Goal: Task Accomplishment & Management: Manage account settings

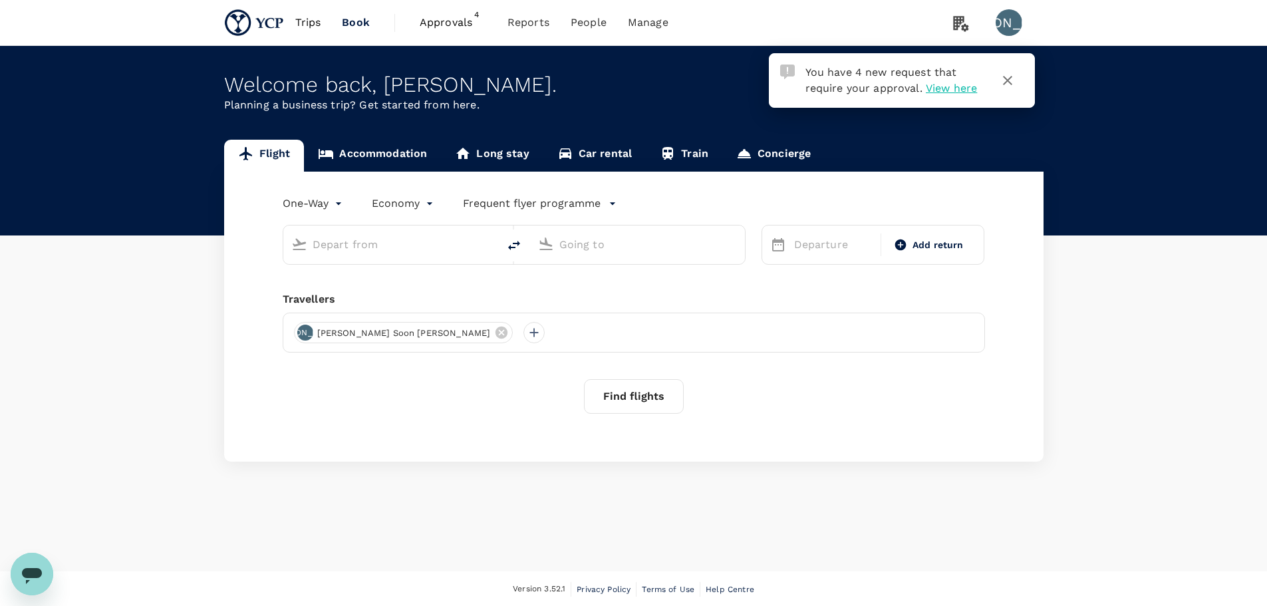
type input "roundtrip"
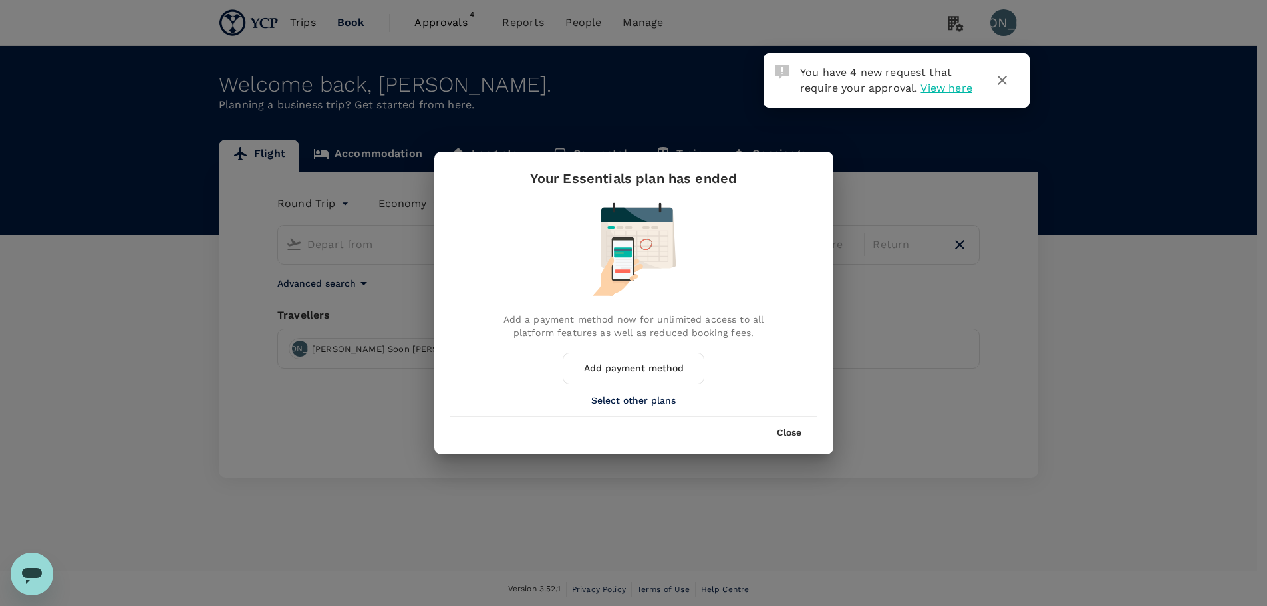
type input "Singapore, Singapore (any)"
type input "Tan Son Nhat Intl (SGN)"
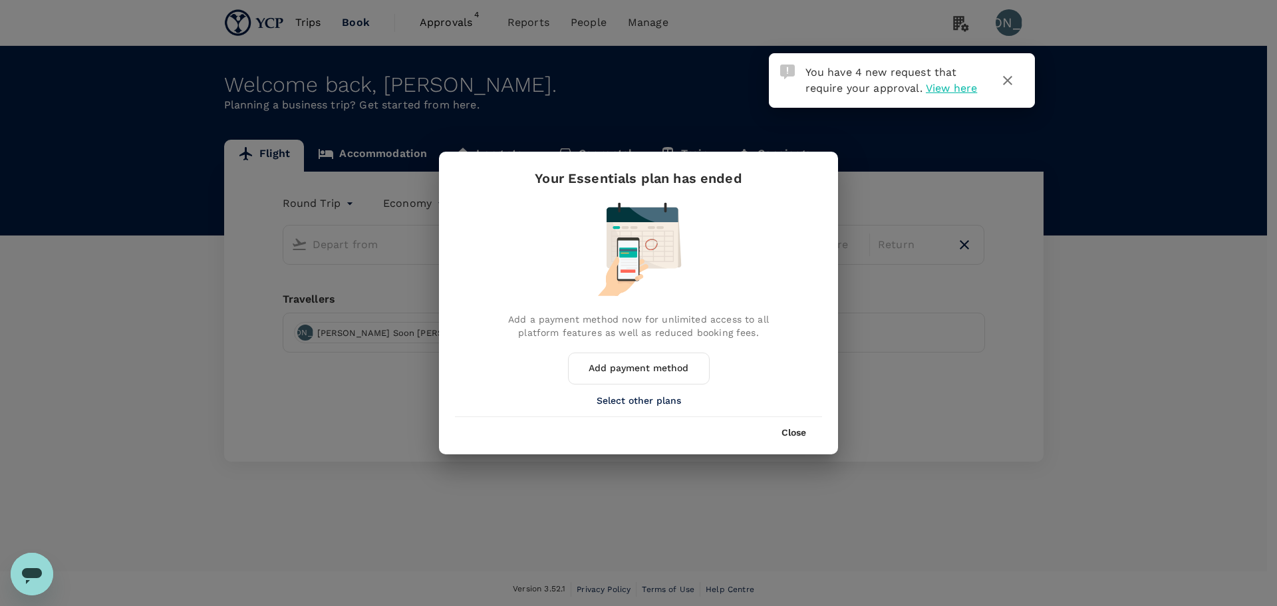
type input "Singapore, Singapore (any)"
type input "Tan Son Nhat Intl (SGN)"
click at [788, 434] on button "Close" at bounding box center [794, 433] width 25 height 11
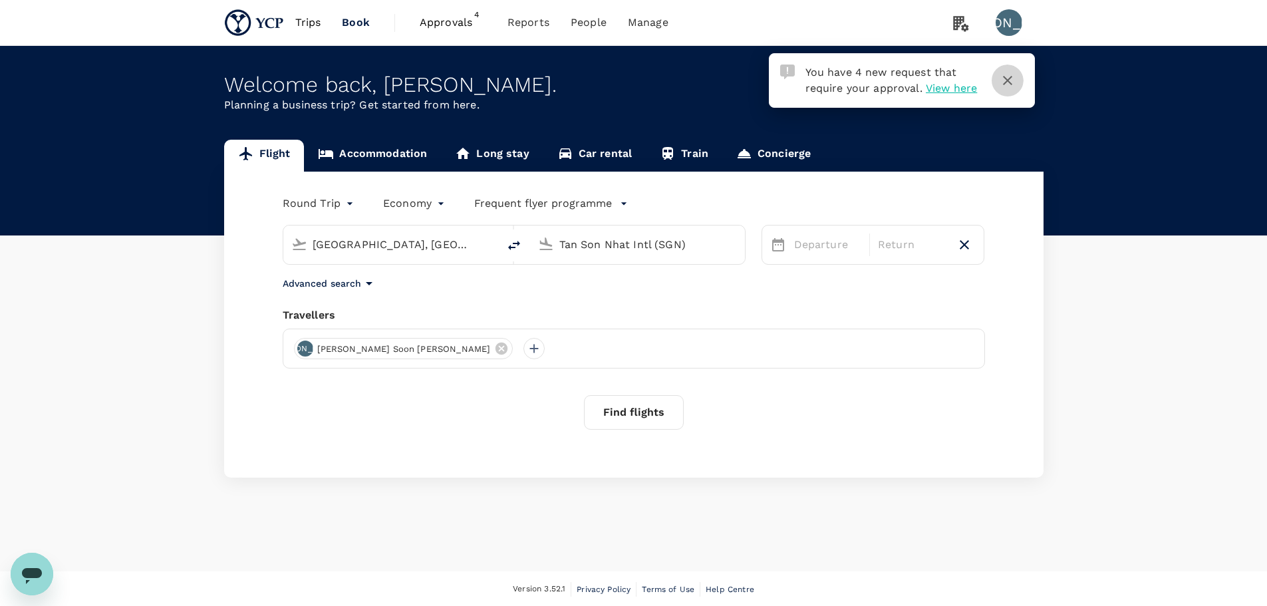
click at [1011, 82] on icon "button" at bounding box center [1008, 81] width 16 height 16
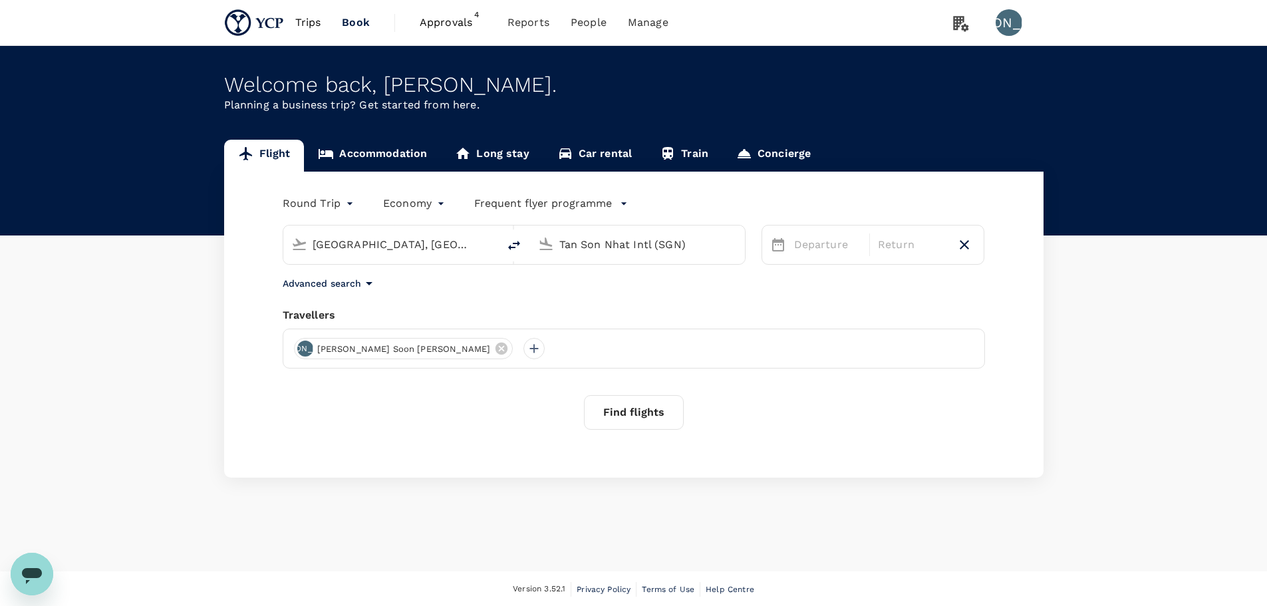
click at [450, 19] on span "Approvals" at bounding box center [453, 23] width 67 height 16
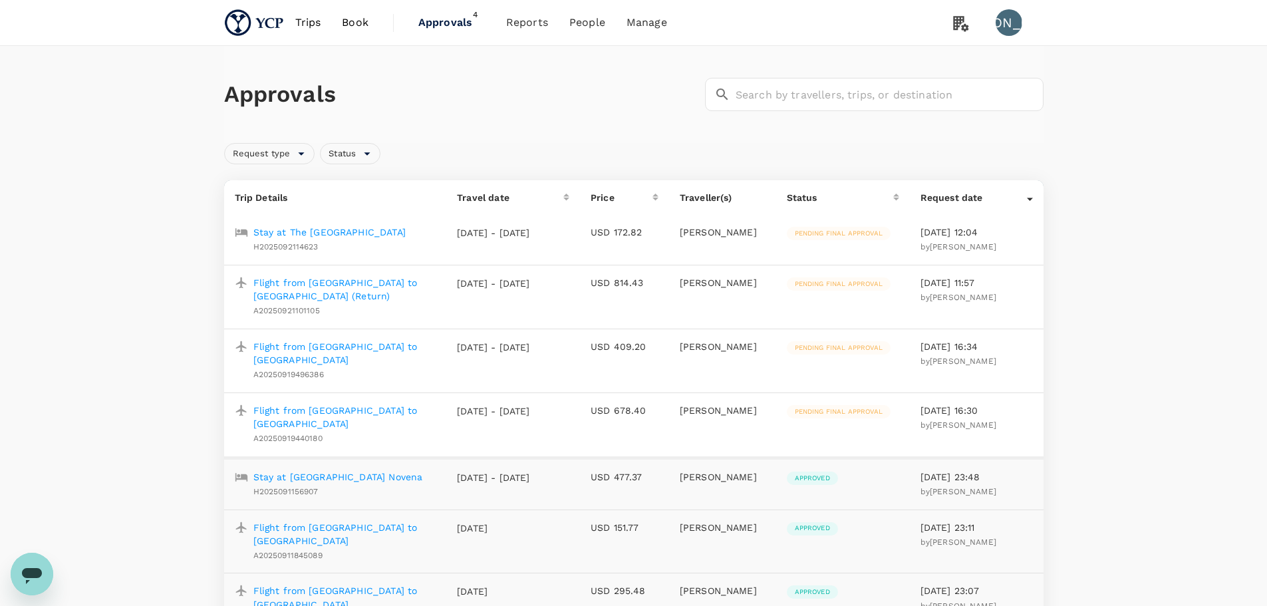
click at [402, 404] on p "Flight from Kuala Lumpur to Tokyo" at bounding box center [344, 417] width 183 height 27
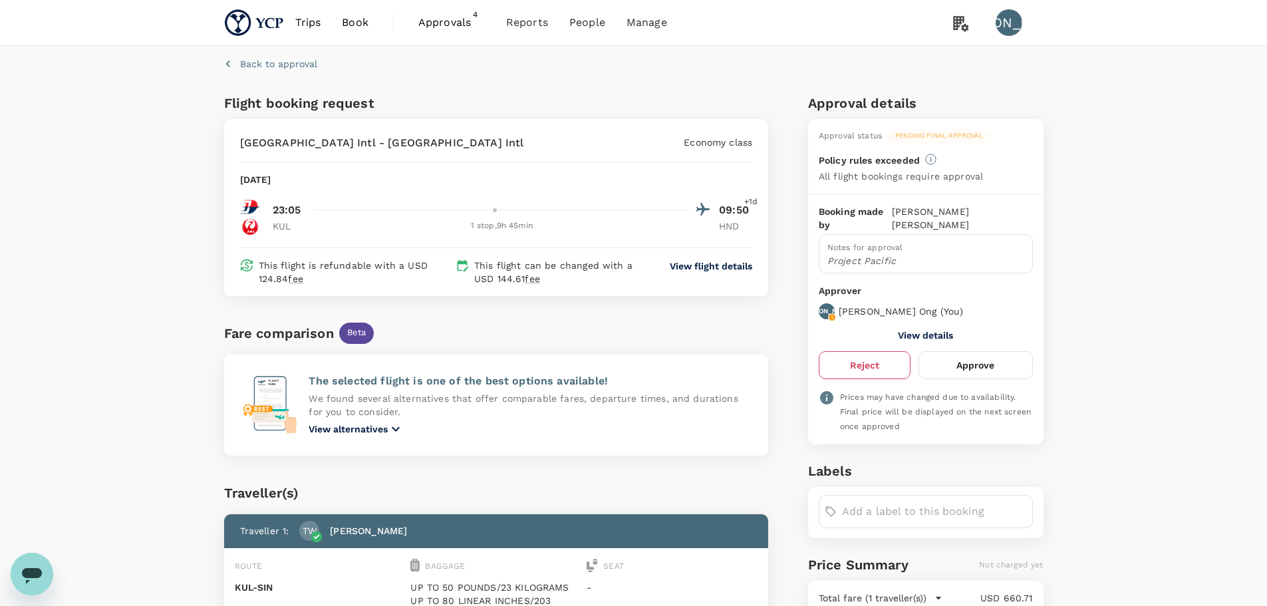
click at [881, 358] on button "Reject" at bounding box center [865, 365] width 92 height 28
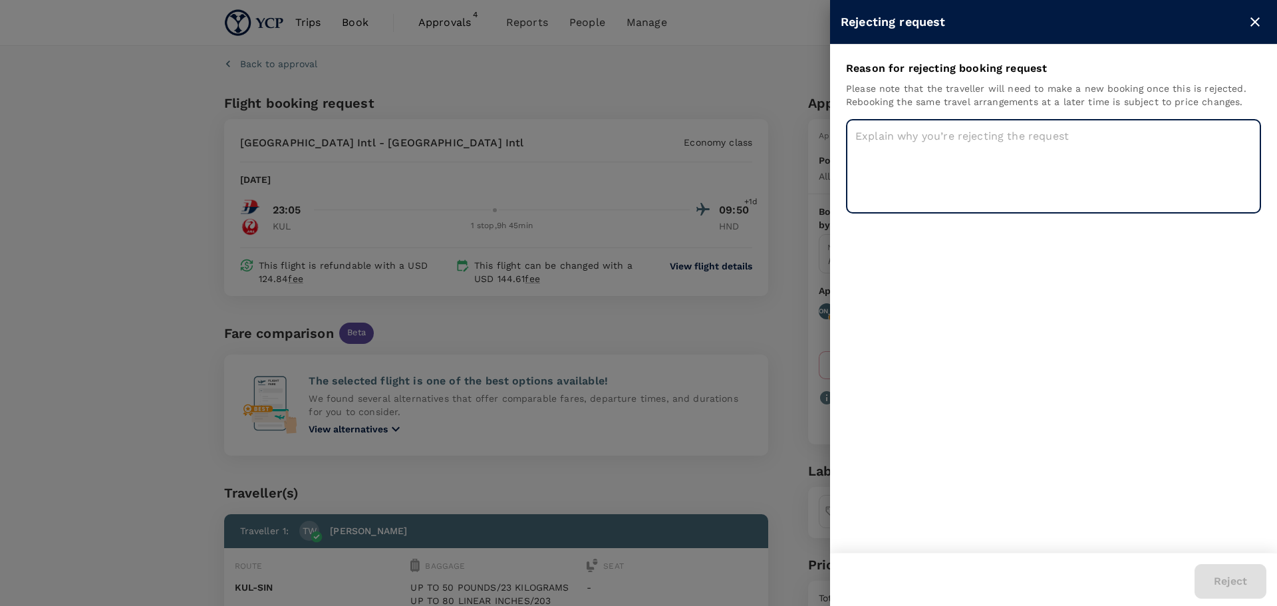
click at [952, 139] on textarea at bounding box center [1053, 166] width 415 height 94
drag, startPoint x: 983, startPoint y: 134, endPoint x: 804, endPoint y: 134, distance: 179.6
click at [804, 134] on div "Rejecting request Reason for rejecting booking request Please note that the tra…" at bounding box center [638, 303] width 1277 height 606
type textarea "consultant no longer needed"
click at [1246, 592] on button "Reject" at bounding box center [1231, 581] width 72 height 35
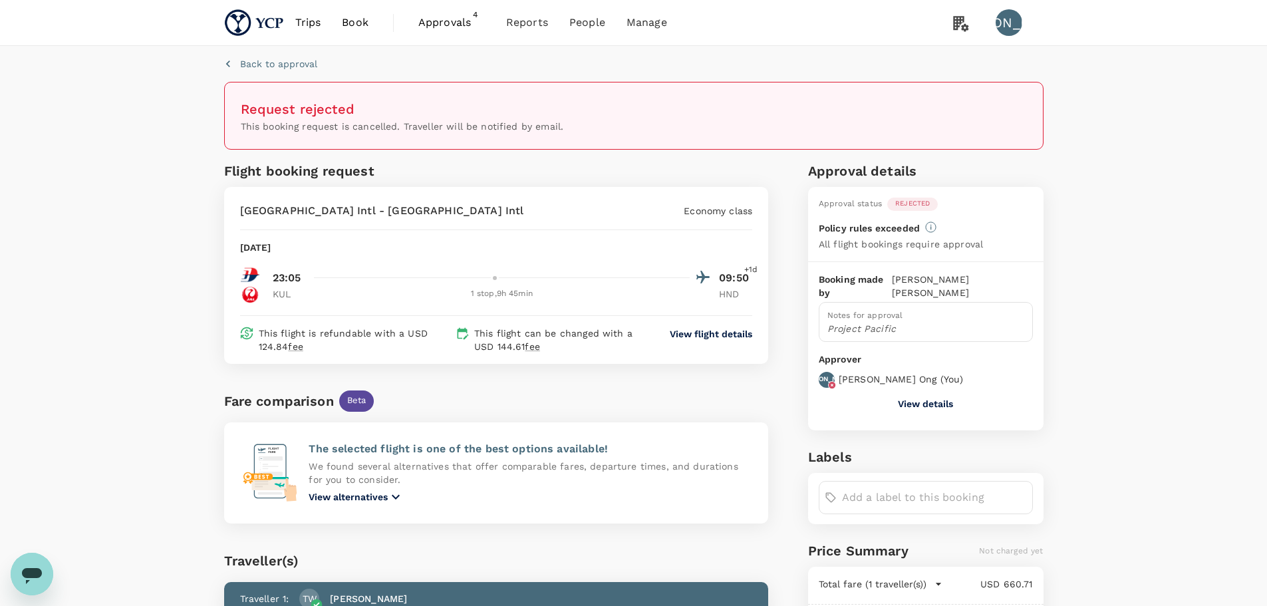
click at [460, 20] on span "Approvals" at bounding box center [451, 23] width 67 height 16
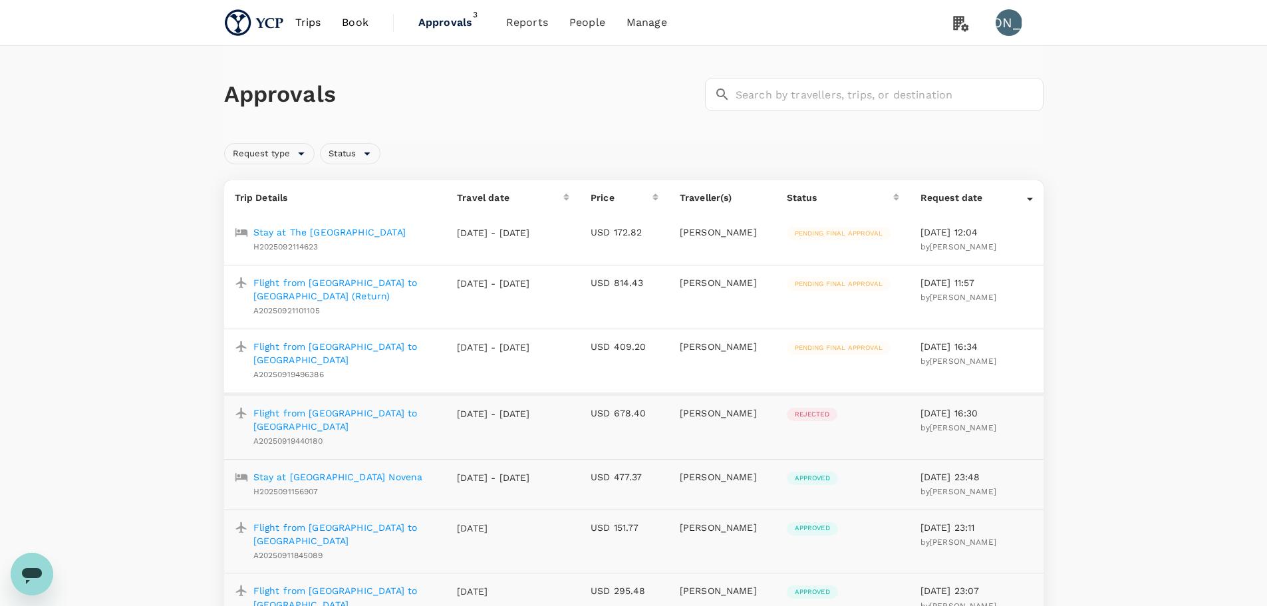
click at [396, 346] on p "Flight from Tokyo to Kuala Lumpur" at bounding box center [344, 353] width 183 height 27
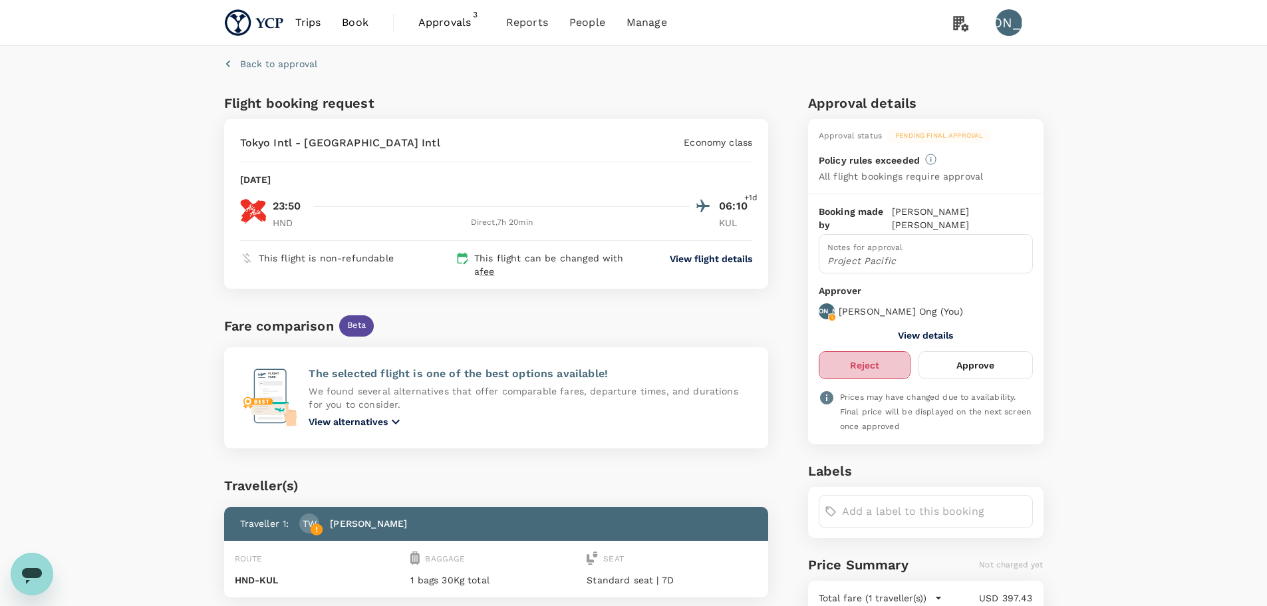
click at [877, 351] on button "Reject" at bounding box center [865, 365] width 92 height 28
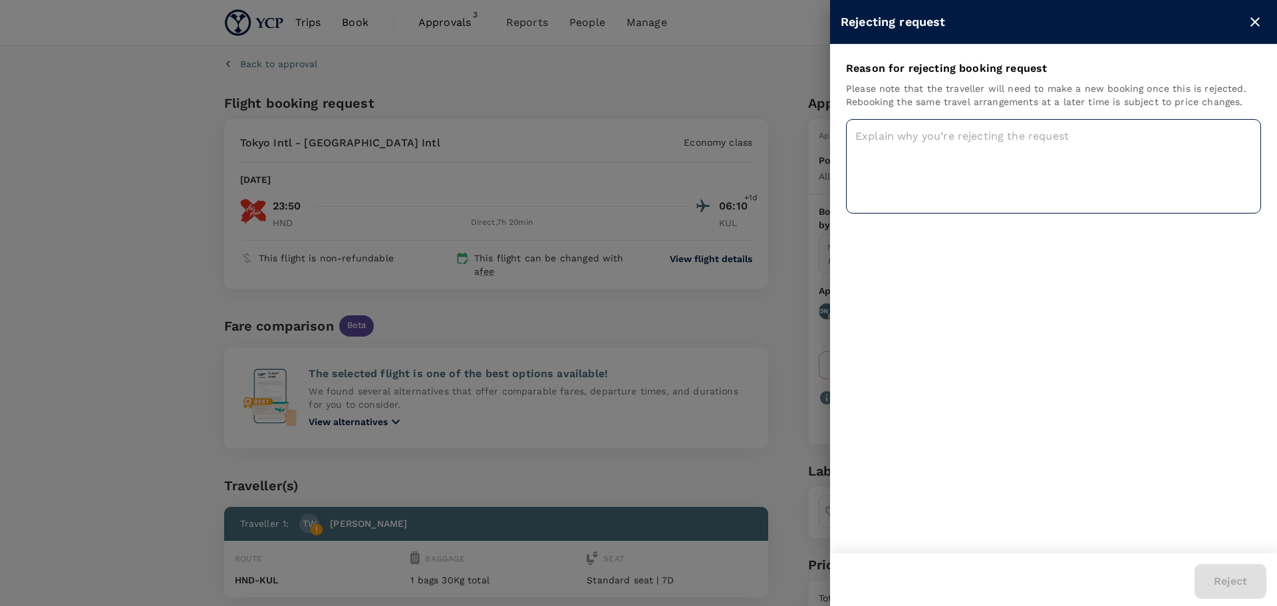
click at [919, 134] on textarea at bounding box center [1053, 166] width 415 height 94
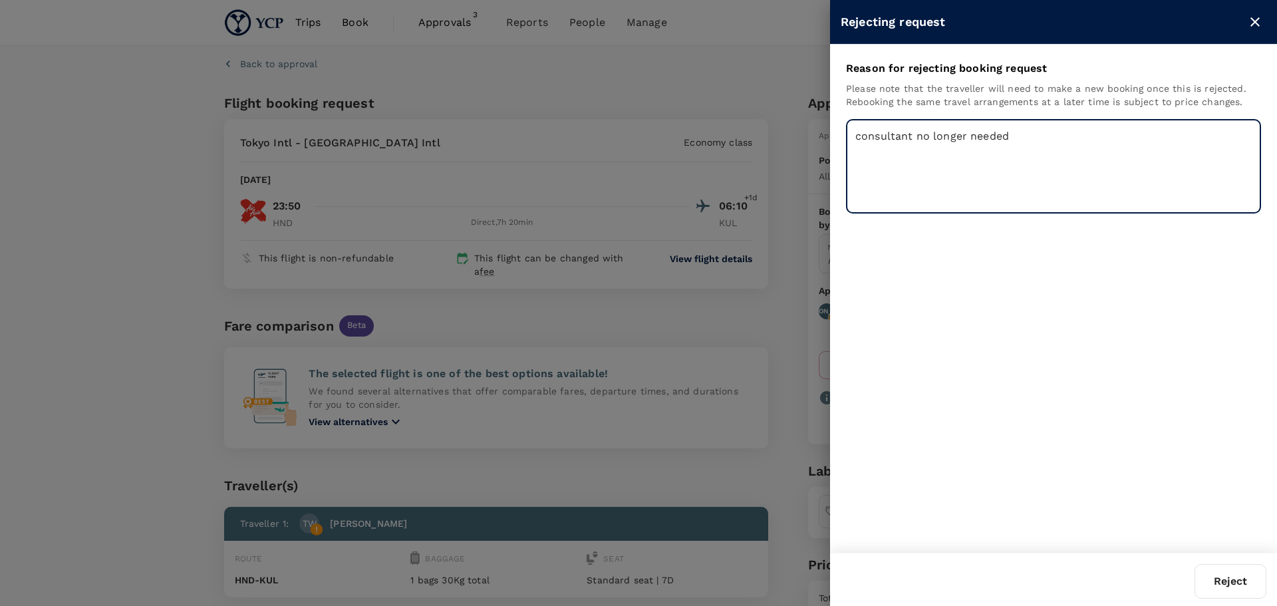
type textarea "consultant no longer needed"
click at [1233, 576] on button "Reject" at bounding box center [1231, 581] width 72 height 35
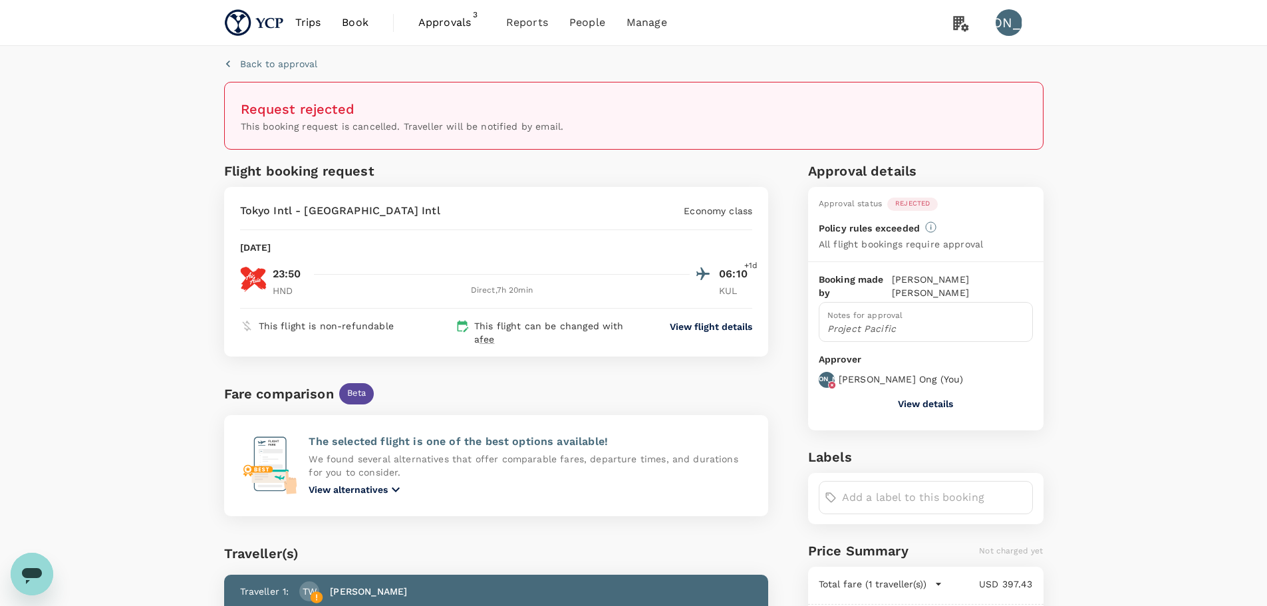
click at [452, 25] on span "Approvals" at bounding box center [451, 23] width 67 height 16
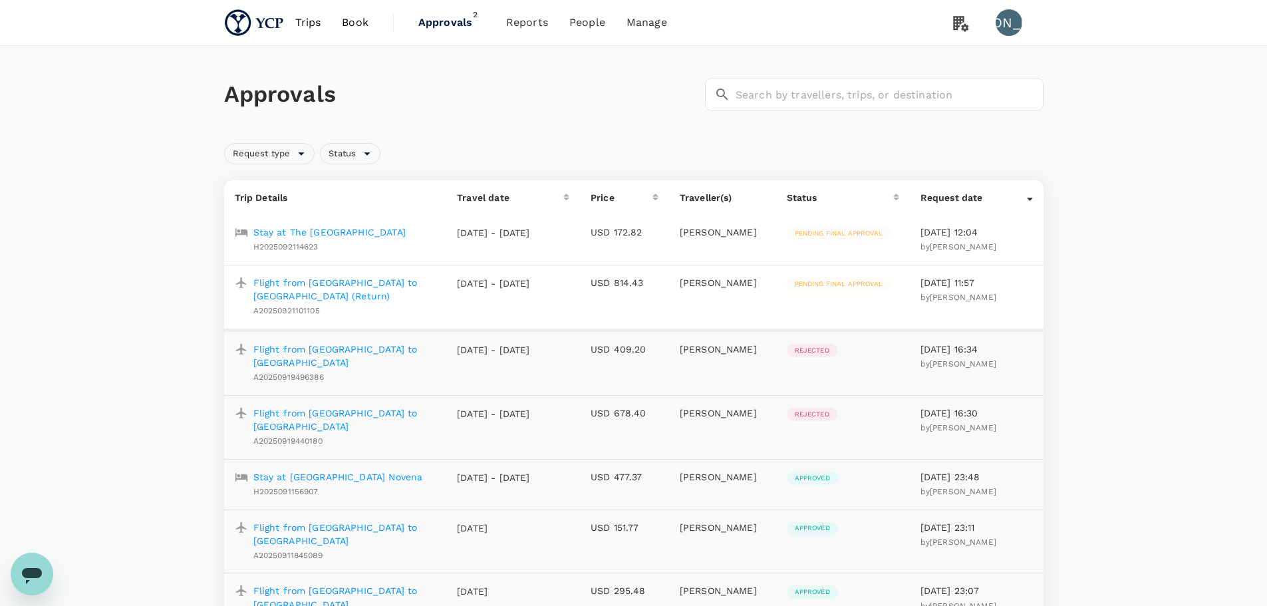
click at [378, 287] on p "Flight from Kuala Lumpur to Tokyo (Return)" at bounding box center [344, 289] width 183 height 27
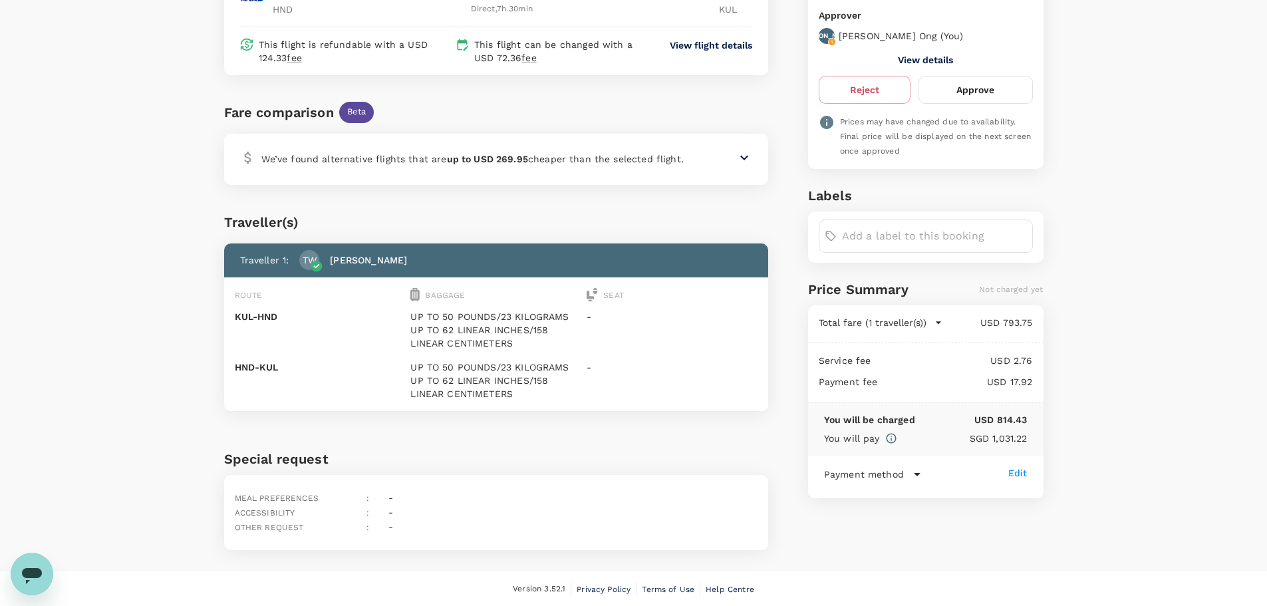
scroll to position [277, 0]
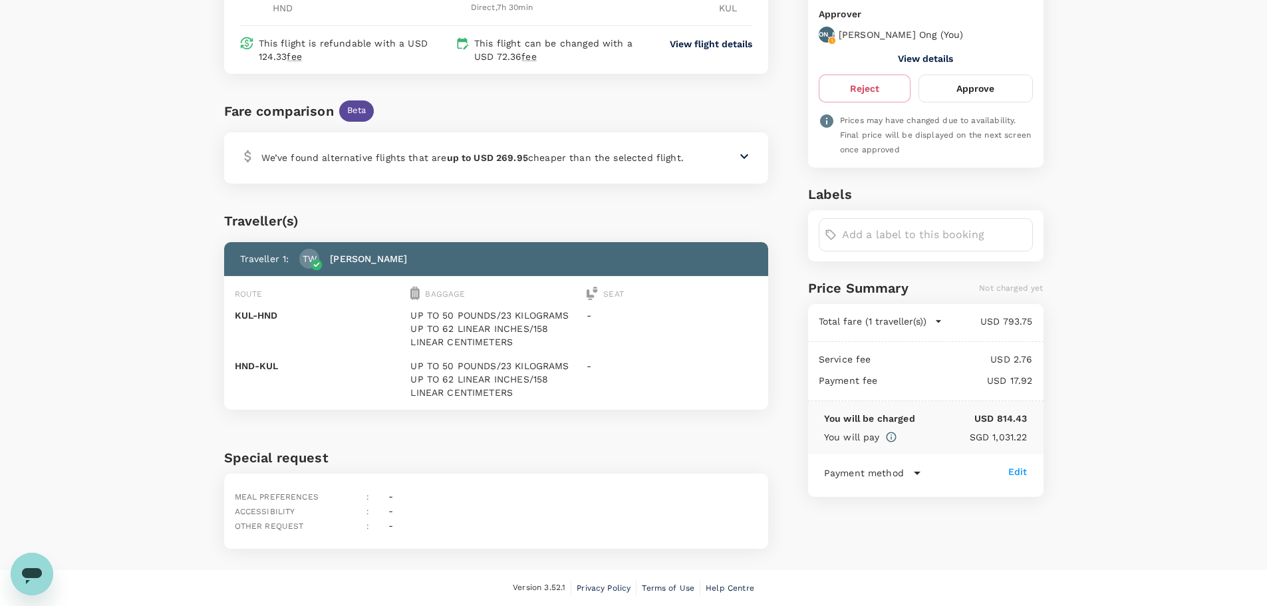
click at [750, 158] on icon at bounding box center [744, 156] width 16 height 16
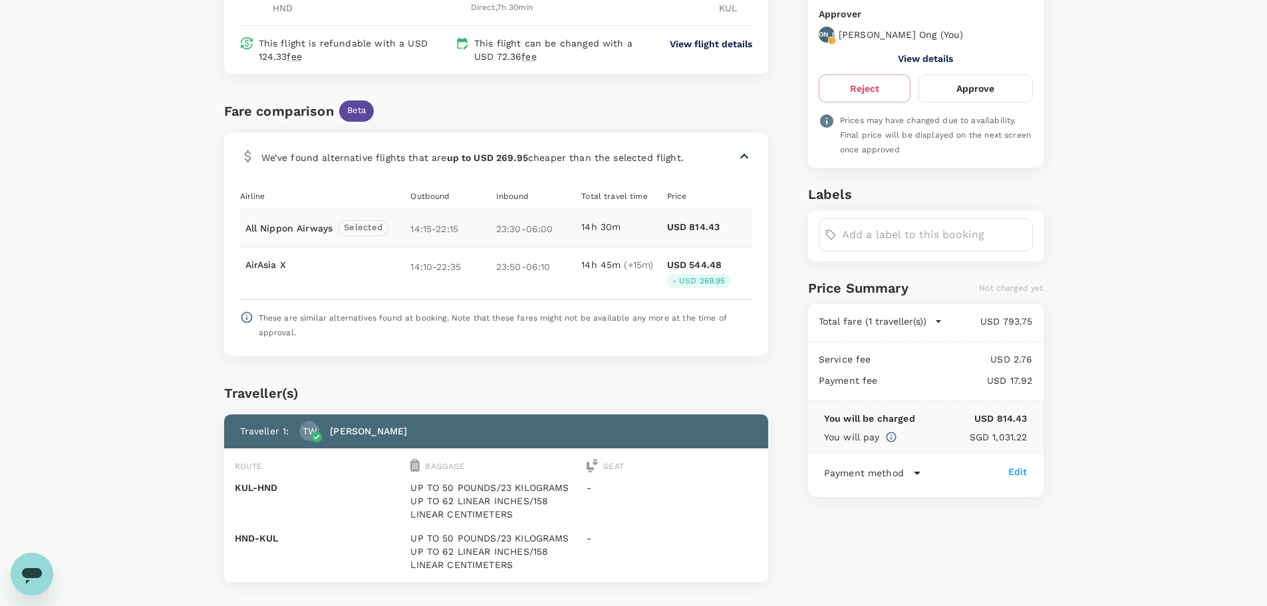
click at [750, 158] on icon at bounding box center [744, 156] width 16 height 16
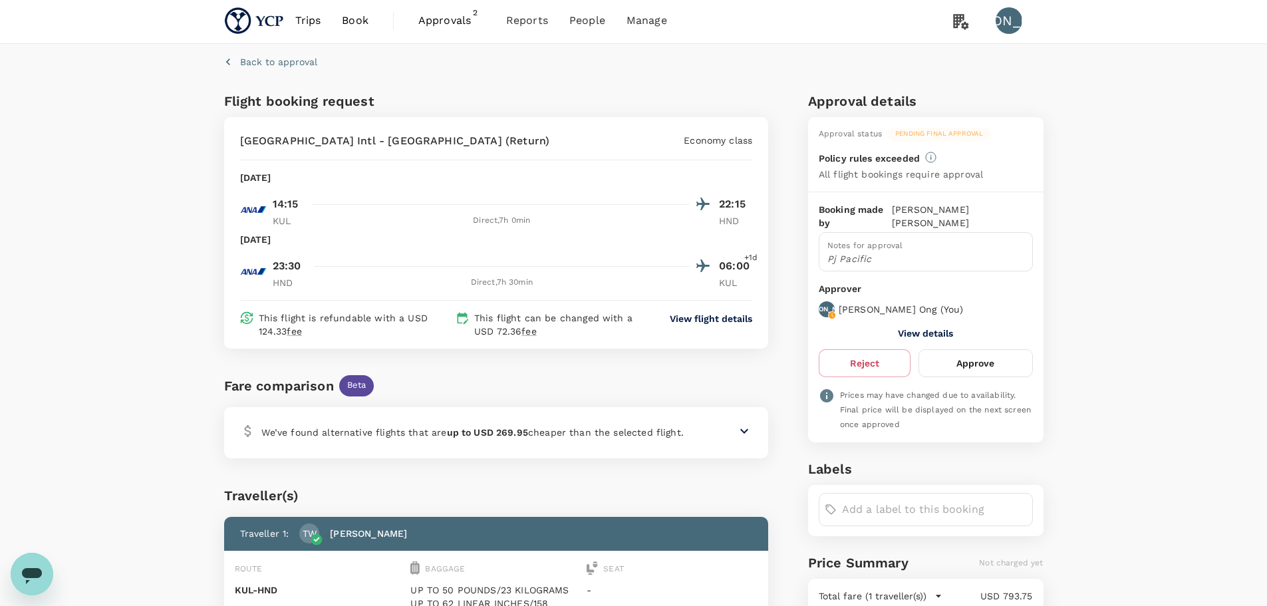
scroll to position [0, 0]
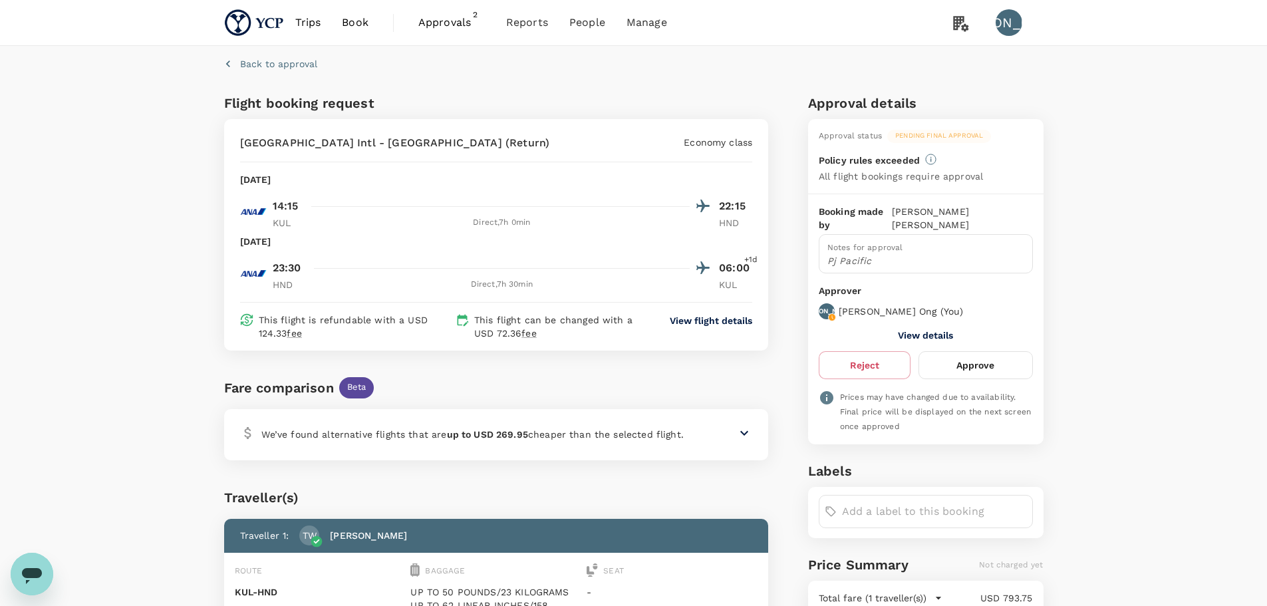
click at [452, 31] on span "Approvals 2" at bounding box center [451, 22] width 67 height 21
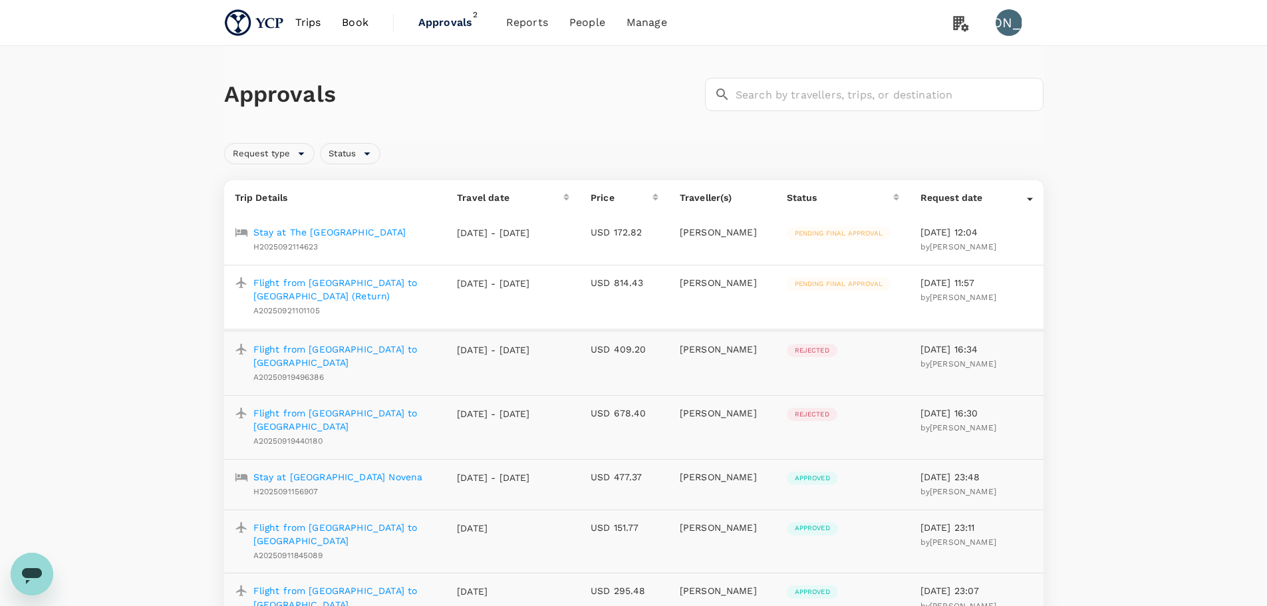
click at [372, 232] on p "Stay at The Royal Park Tokyo Haneda" at bounding box center [329, 232] width 152 height 13
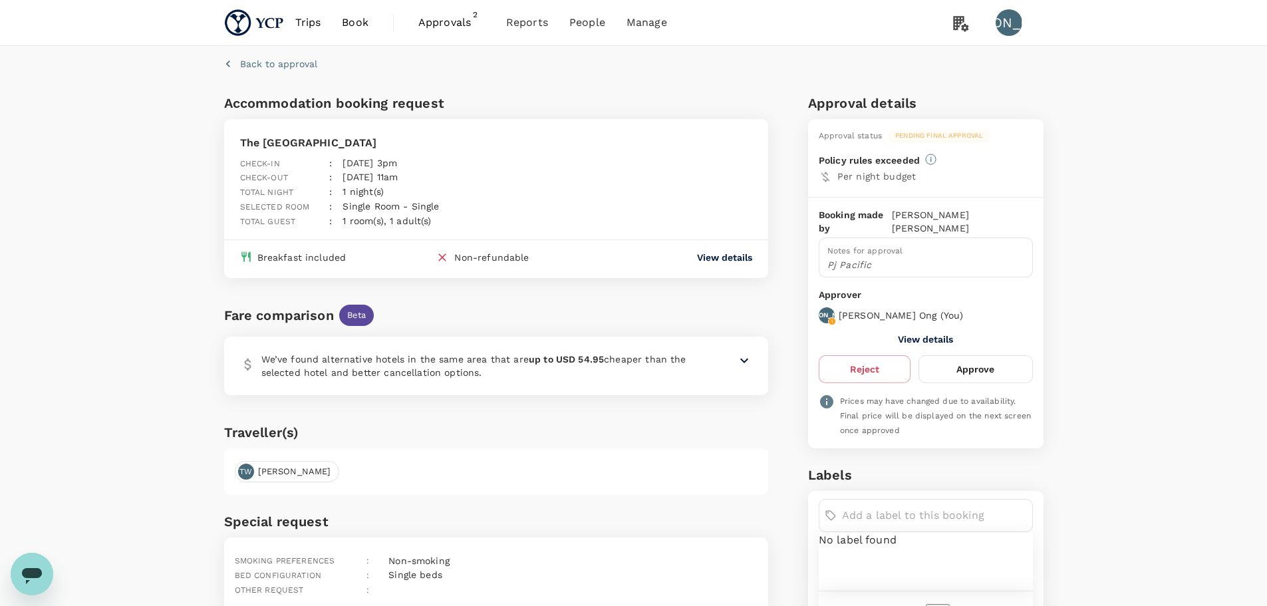
click at [887, 505] on input "text" at bounding box center [934, 515] width 185 height 21
type input "will tagged to project"
click at [1118, 517] on div "Back to approval Accommodation booking request The Royal Park Tokyo Haneda Chec…" at bounding box center [633, 456] width 1267 height 820
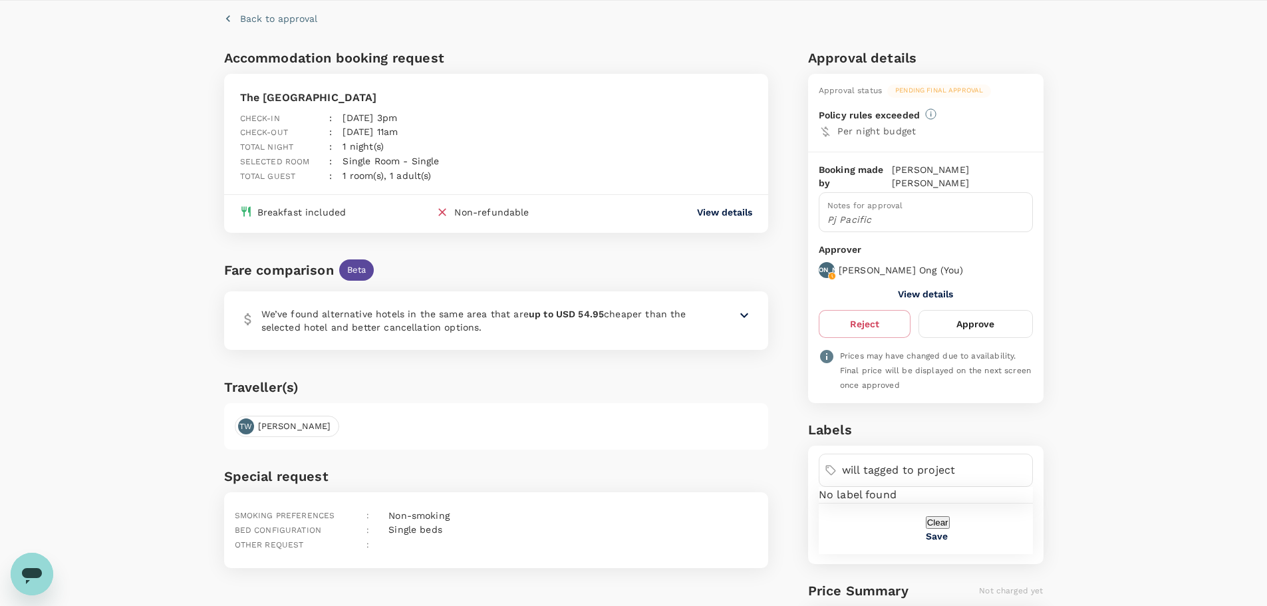
scroll to position [67, 0]
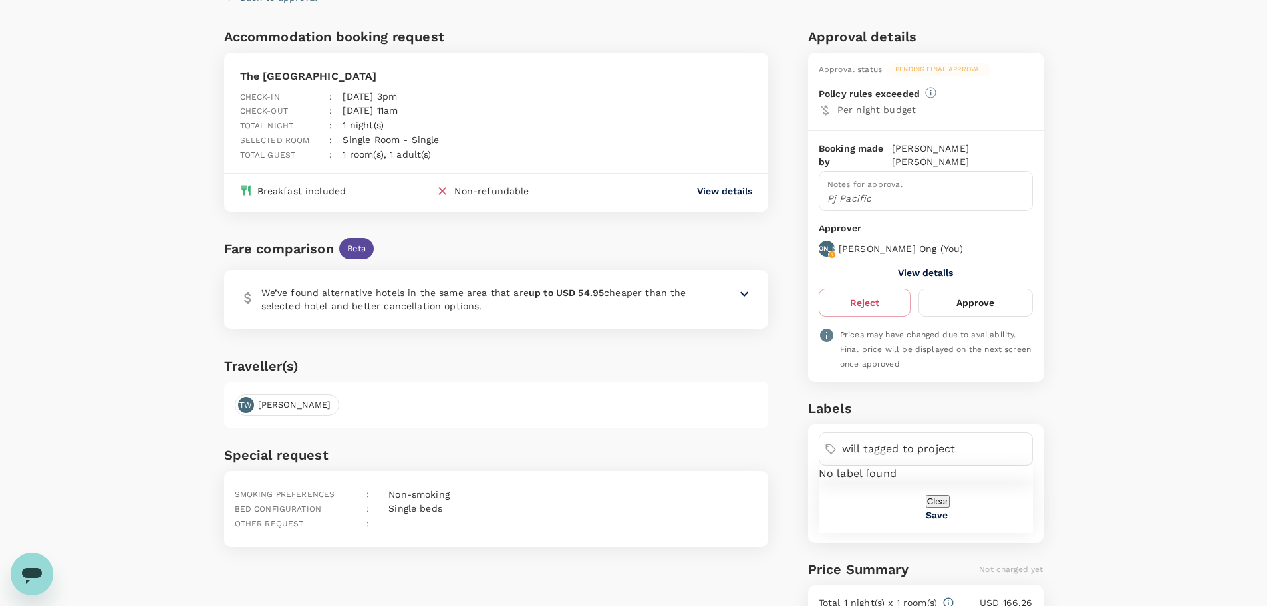
click at [948, 520] on button "Save" at bounding box center [937, 515] width 22 height 11
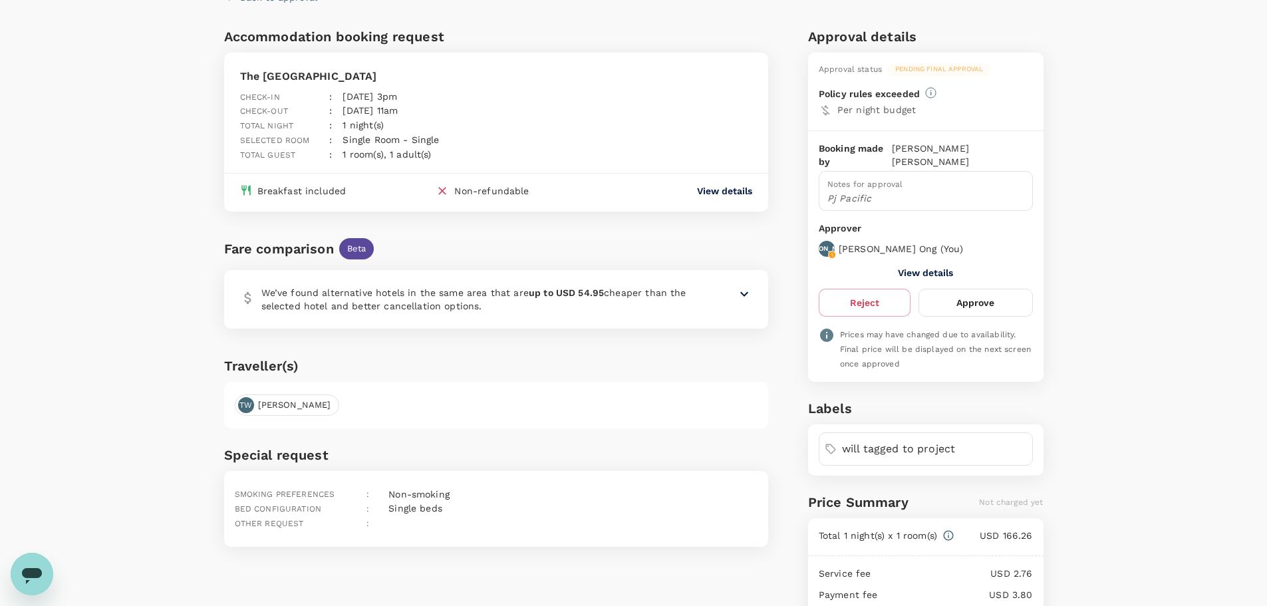
scroll to position [1, 0]
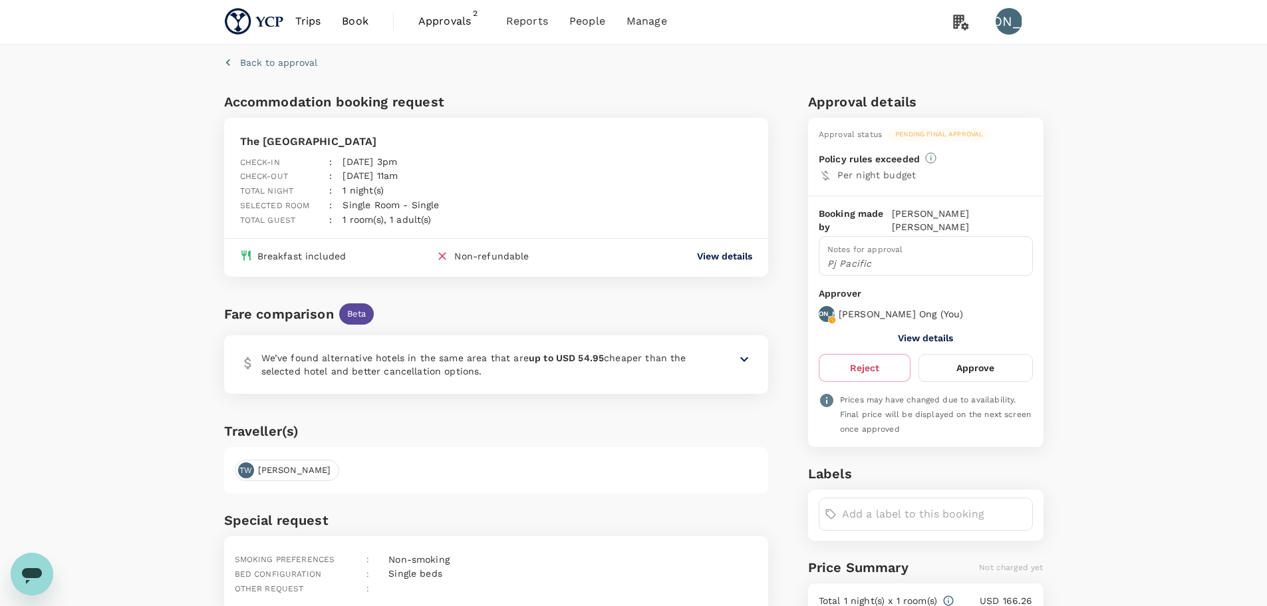
click at [975, 354] on button "Approve" at bounding box center [976, 368] width 114 height 28
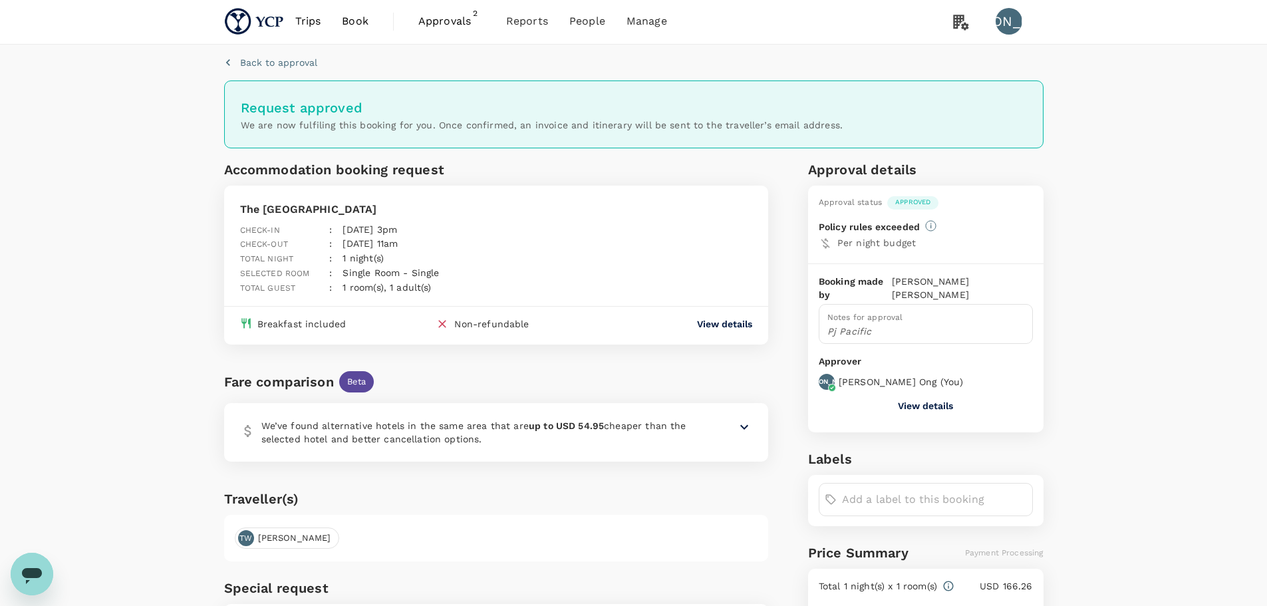
click at [449, 19] on span "Approvals" at bounding box center [451, 21] width 67 height 16
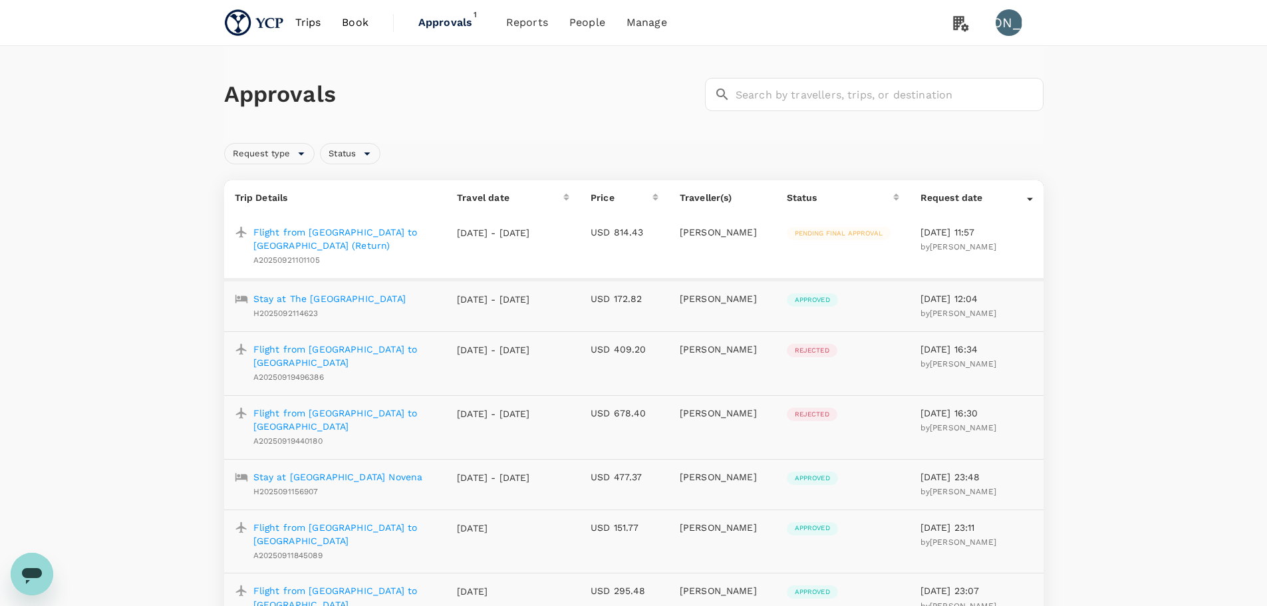
click at [351, 234] on p "Flight from Kuala Lumpur to Tokyo (Return)" at bounding box center [344, 239] width 183 height 27
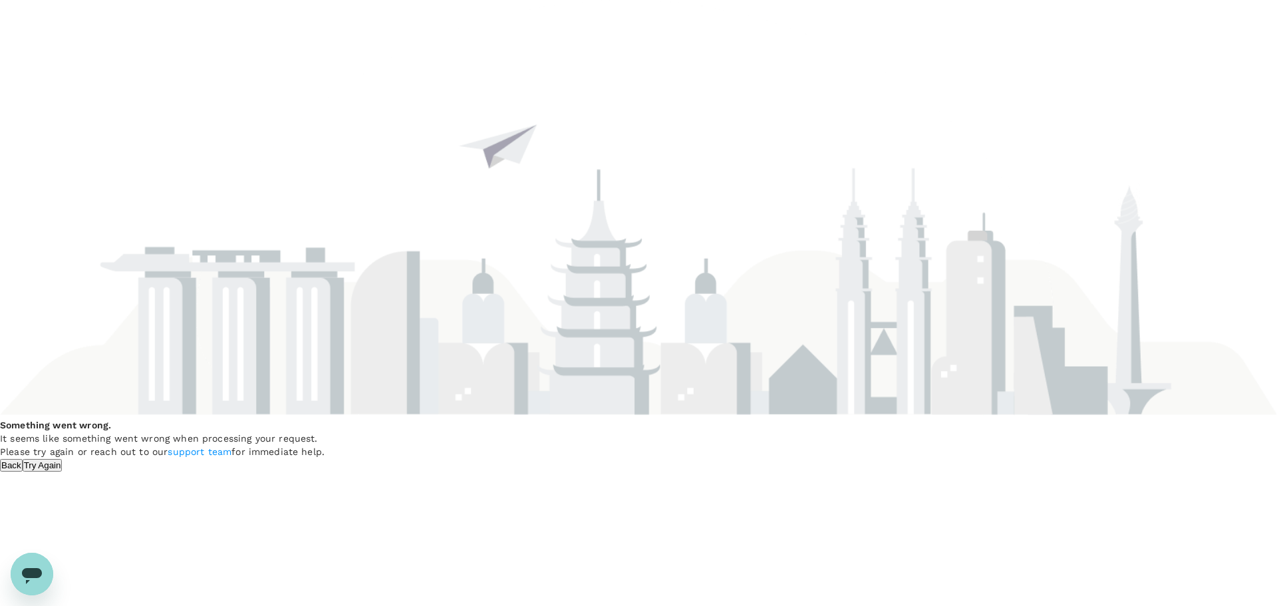
drag, startPoint x: 687, startPoint y: 418, endPoint x: 672, endPoint y: 422, distance: 15.4
click at [63, 459] on button "Try Again" at bounding box center [43, 465] width 40 height 13
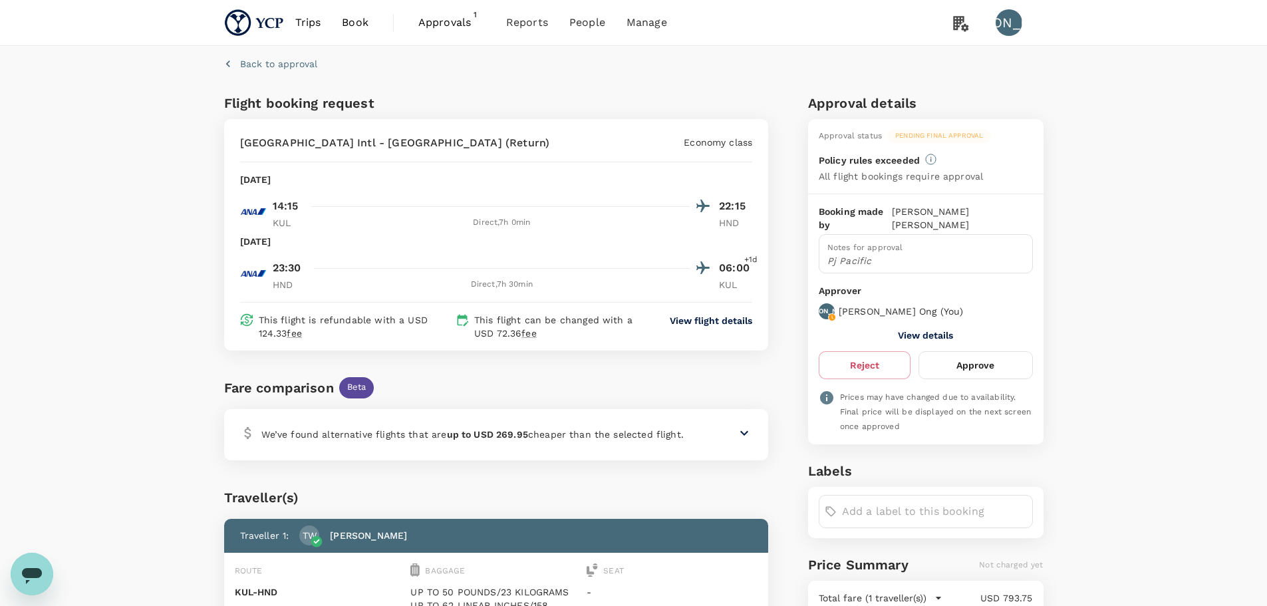
drag, startPoint x: 938, startPoint y: 481, endPoint x: 933, endPoint y: 498, distance: 18.1
click at [935, 492] on div "​" at bounding box center [926, 512] width 236 height 51
click at [933, 501] on input "text" at bounding box center [934, 511] width 185 height 21
type input "will tagged to project"
click at [1055, 500] on div "Back to approval Flight booking request Kuala Lumpur Intl - Tokyo Intl (Return)…" at bounding box center [634, 458] width 852 height 824
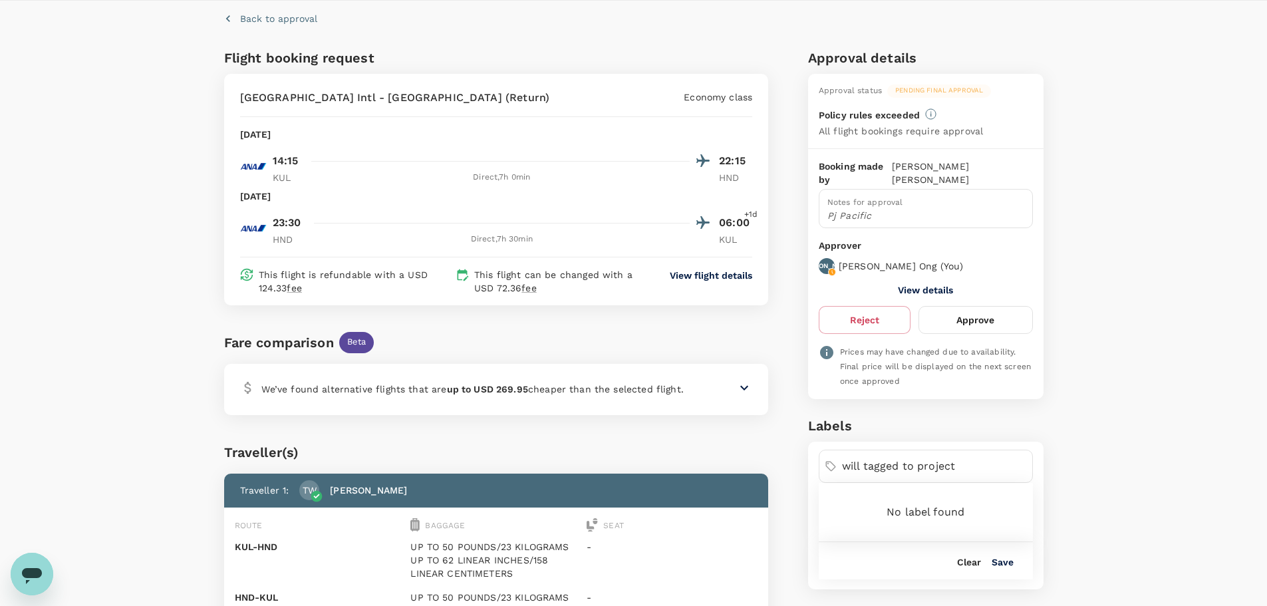
scroll to position [67, 0]
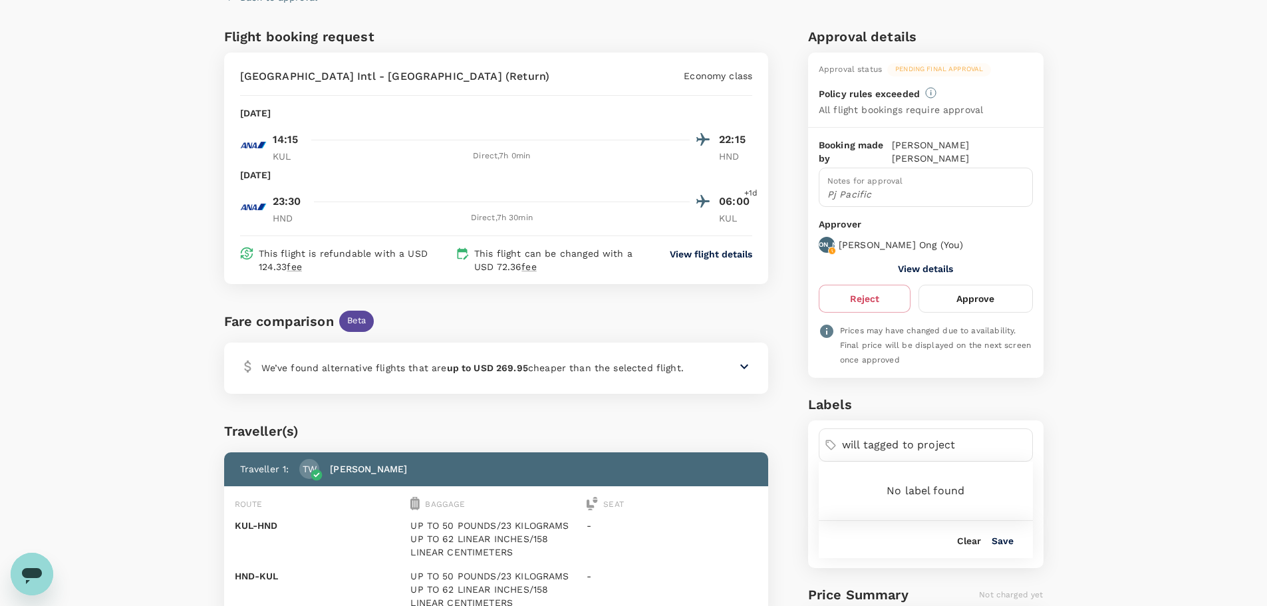
click at [1001, 536] on button "Save" at bounding box center [1003, 541] width 22 height 11
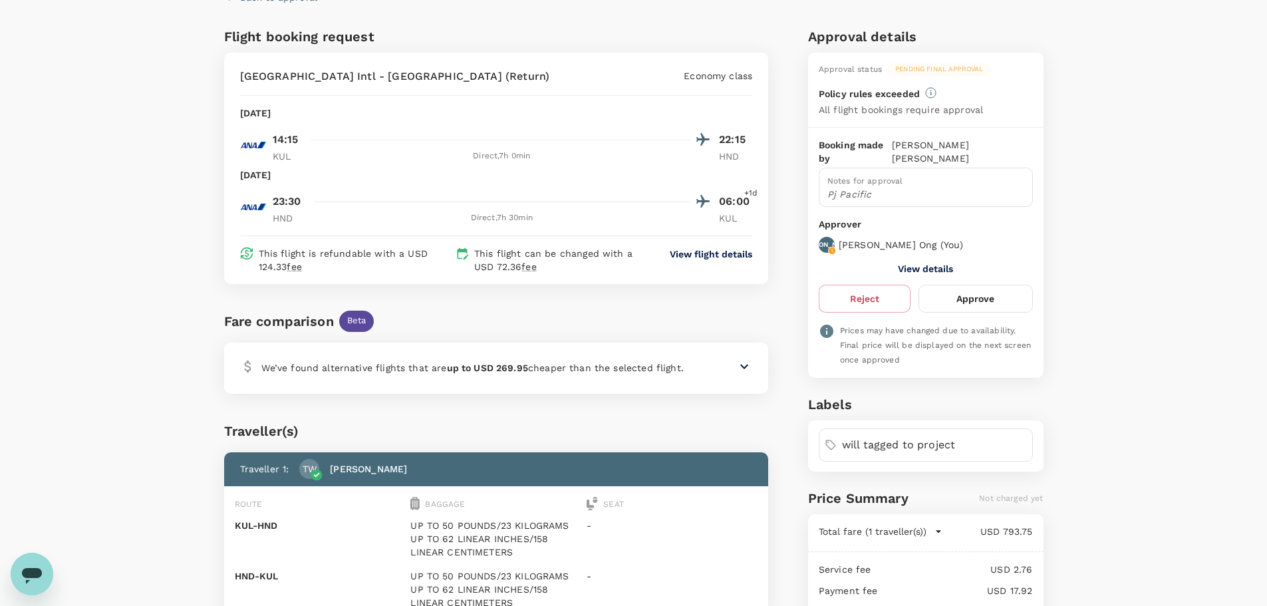
scroll to position [1, 0]
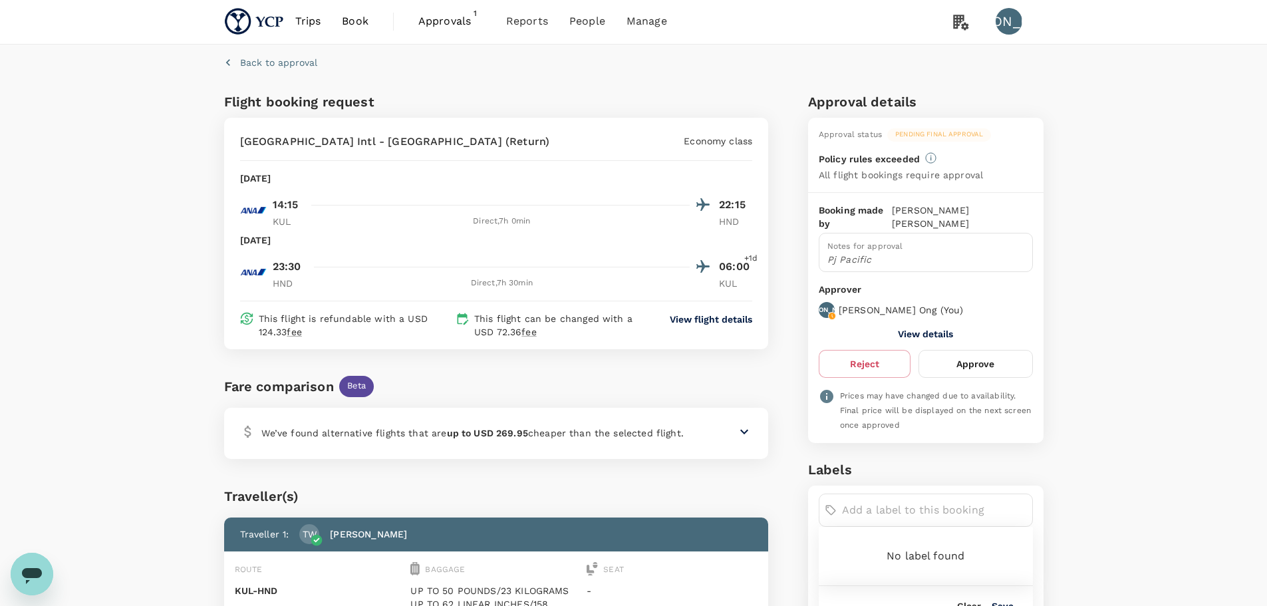
click at [929, 500] on input "text" at bounding box center [934, 510] width 185 height 21
type input "will tag to project"
click at [1003, 601] on button "Save" at bounding box center [1003, 606] width 22 height 11
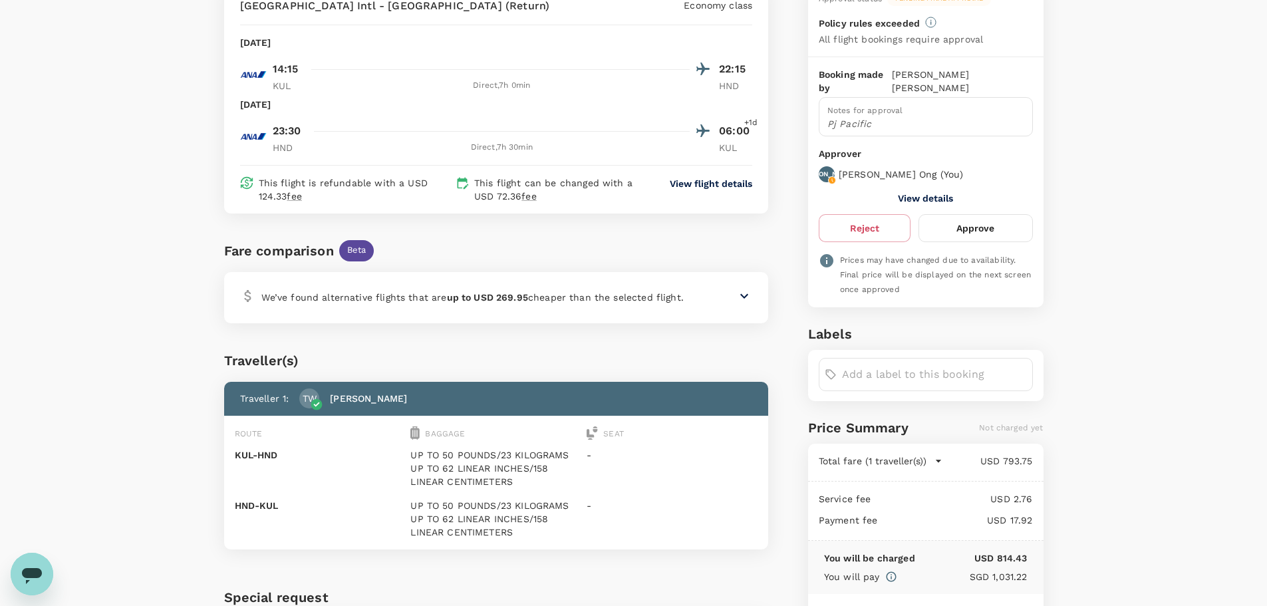
scroll to position [134, 0]
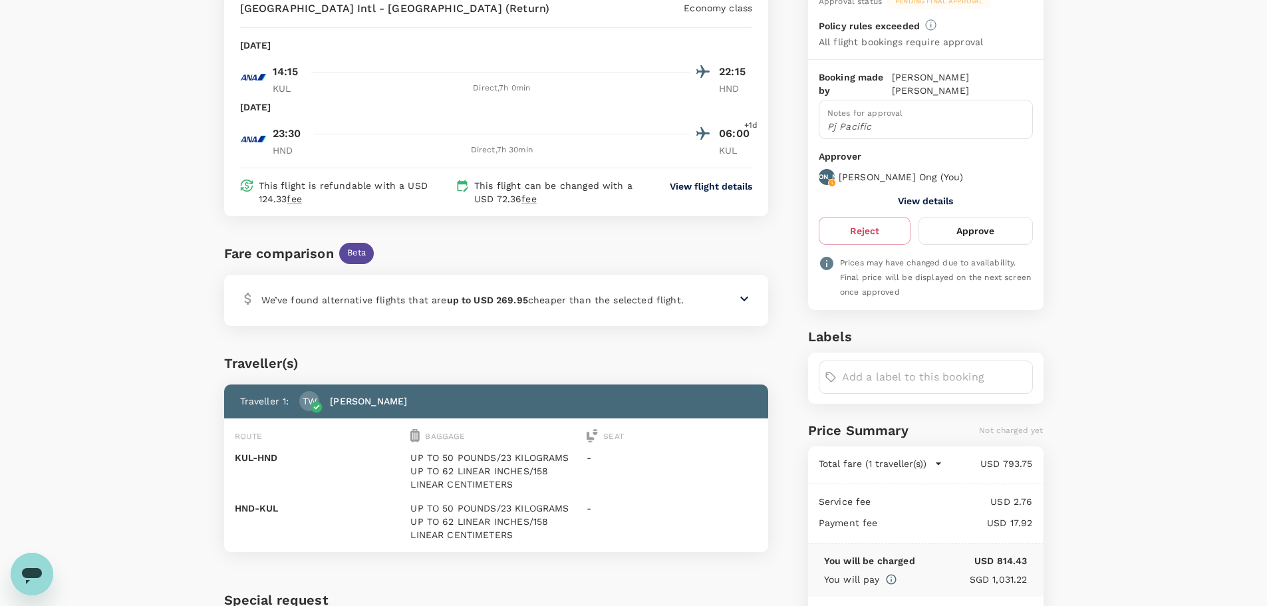
click at [975, 220] on button "Approve" at bounding box center [976, 231] width 114 height 28
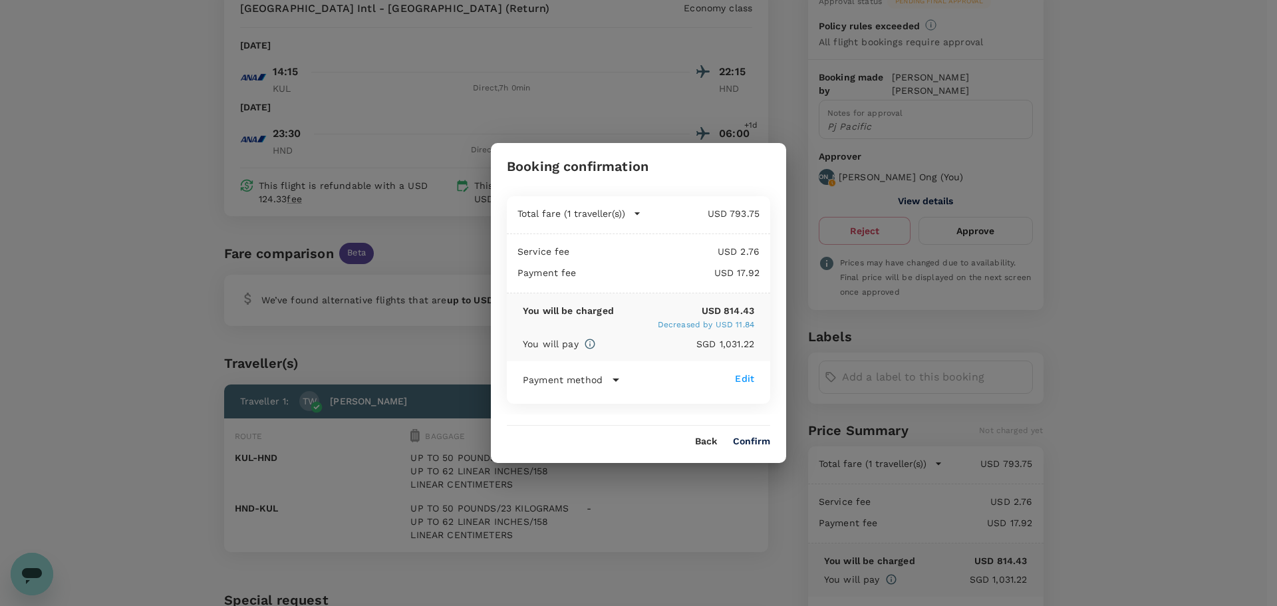
click at [756, 436] on button "Confirm" at bounding box center [751, 441] width 37 height 11
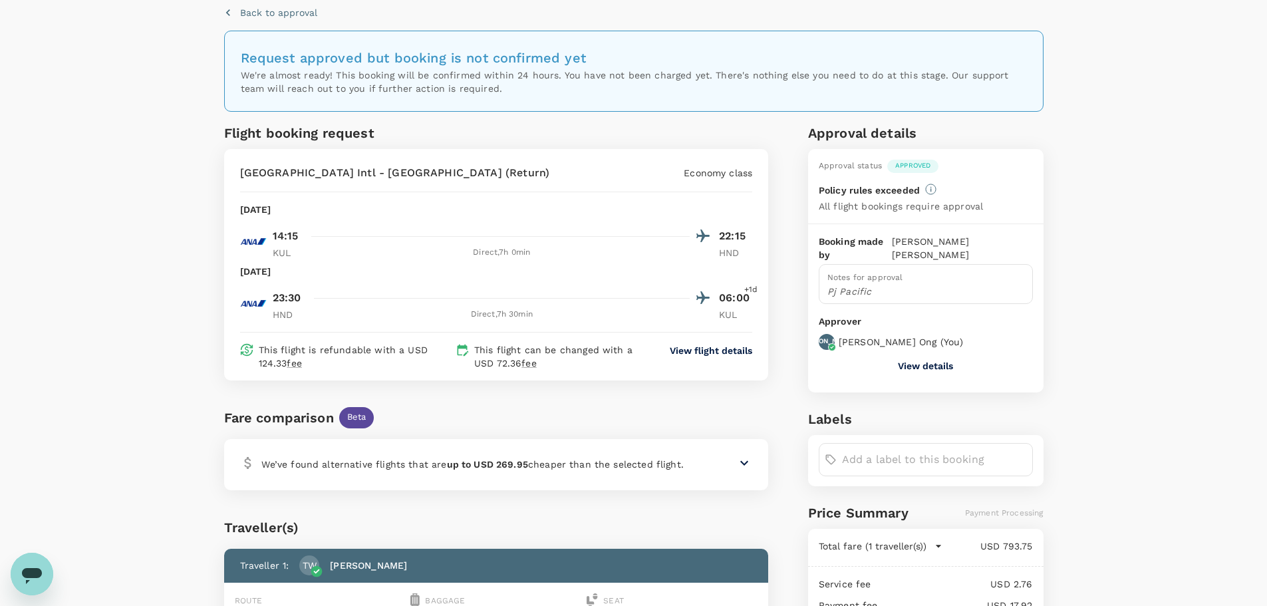
scroll to position [0, 0]
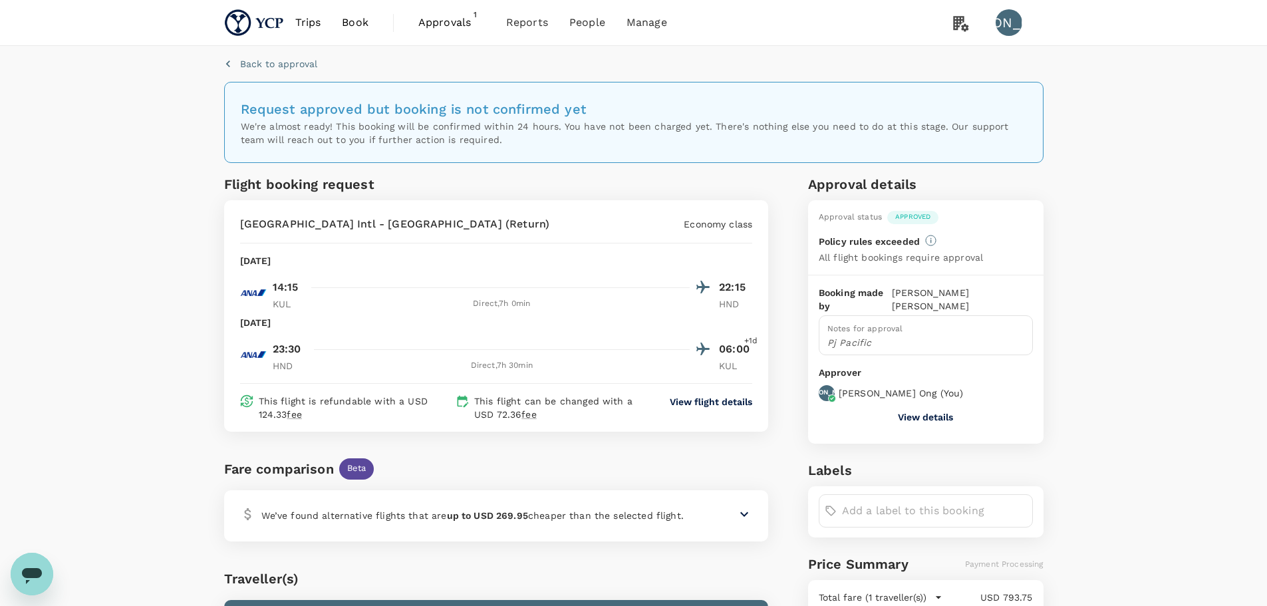
click at [446, 21] on span "Approvals" at bounding box center [451, 23] width 67 height 16
